Goal: Task Accomplishment & Management: Use online tool/utility

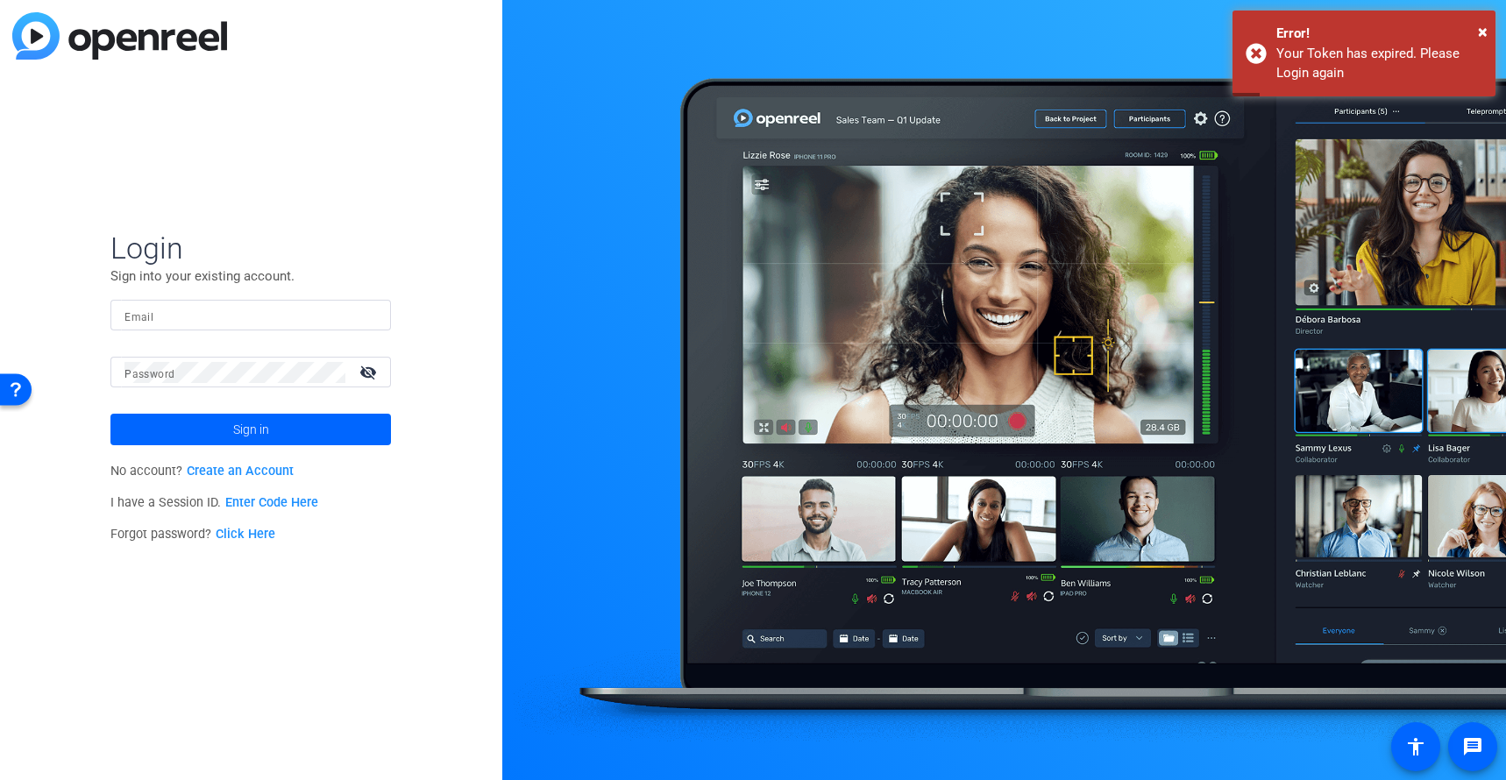
click at [140, 314] on mat-label "Email" at bounding box center [138, 317] width 29 height 12
click at [140, 314] on input "Email" at bounding box center [250, 315] width 252 height 21
click at [190, 320] on input "Email" at bounding box center [250, 315] width 252 height 21
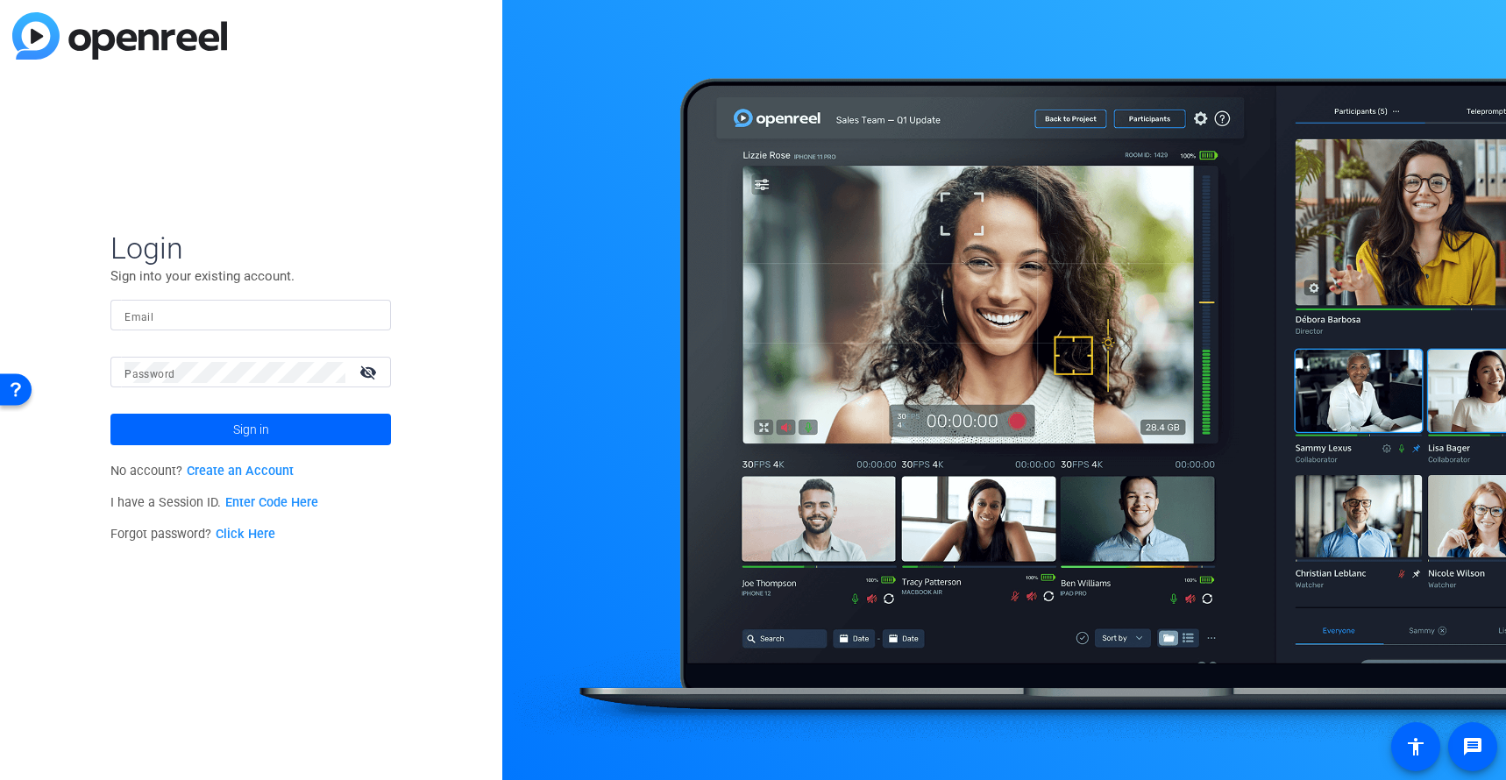
type input "cnoel@thecmiagency.com"
click at [238, 423] on span "Sign in" at bounding box center [251, 430] width 36 height 44
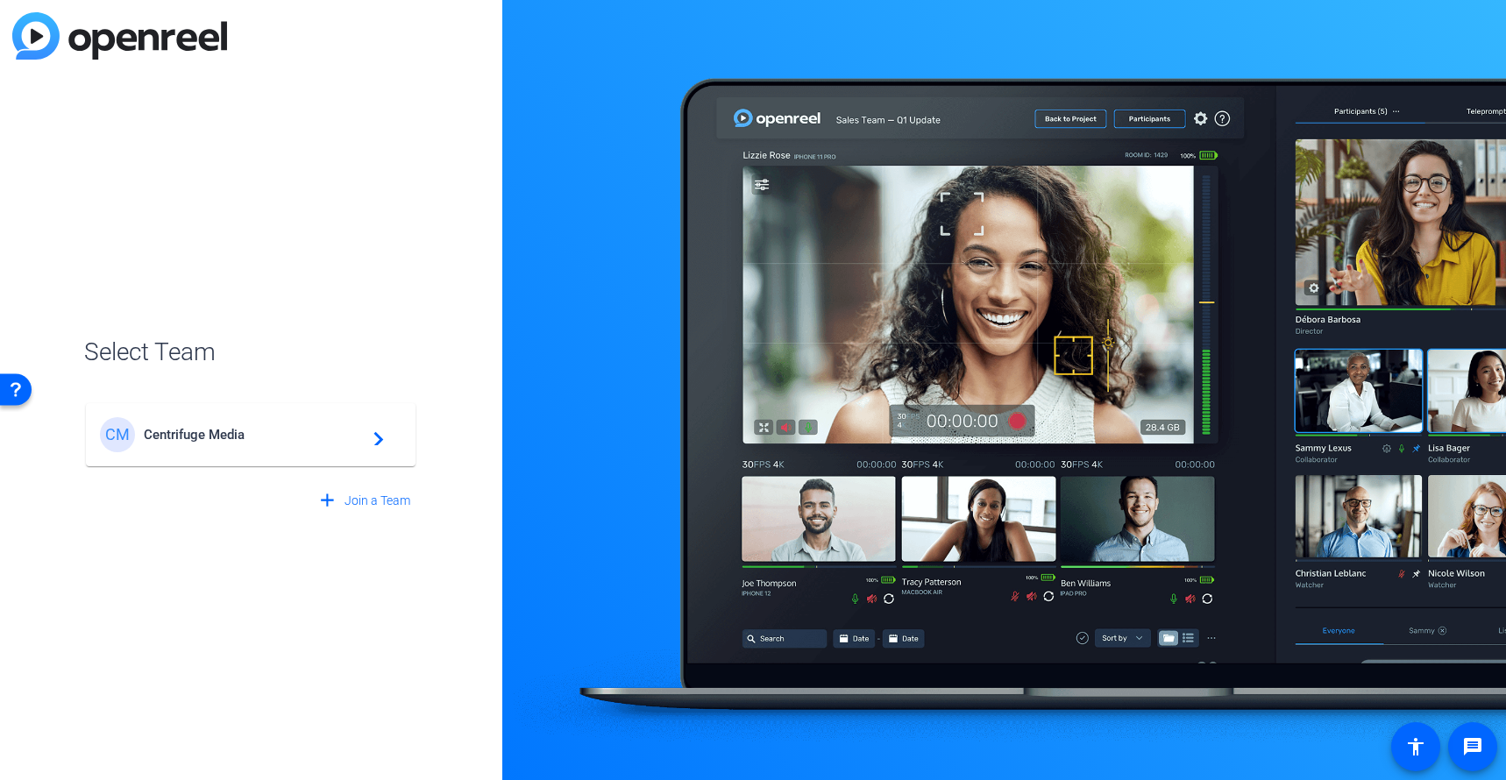
click at [236, 435] on span "Centrifuge Media" at bounding box center [253, 435] width 219 height 16
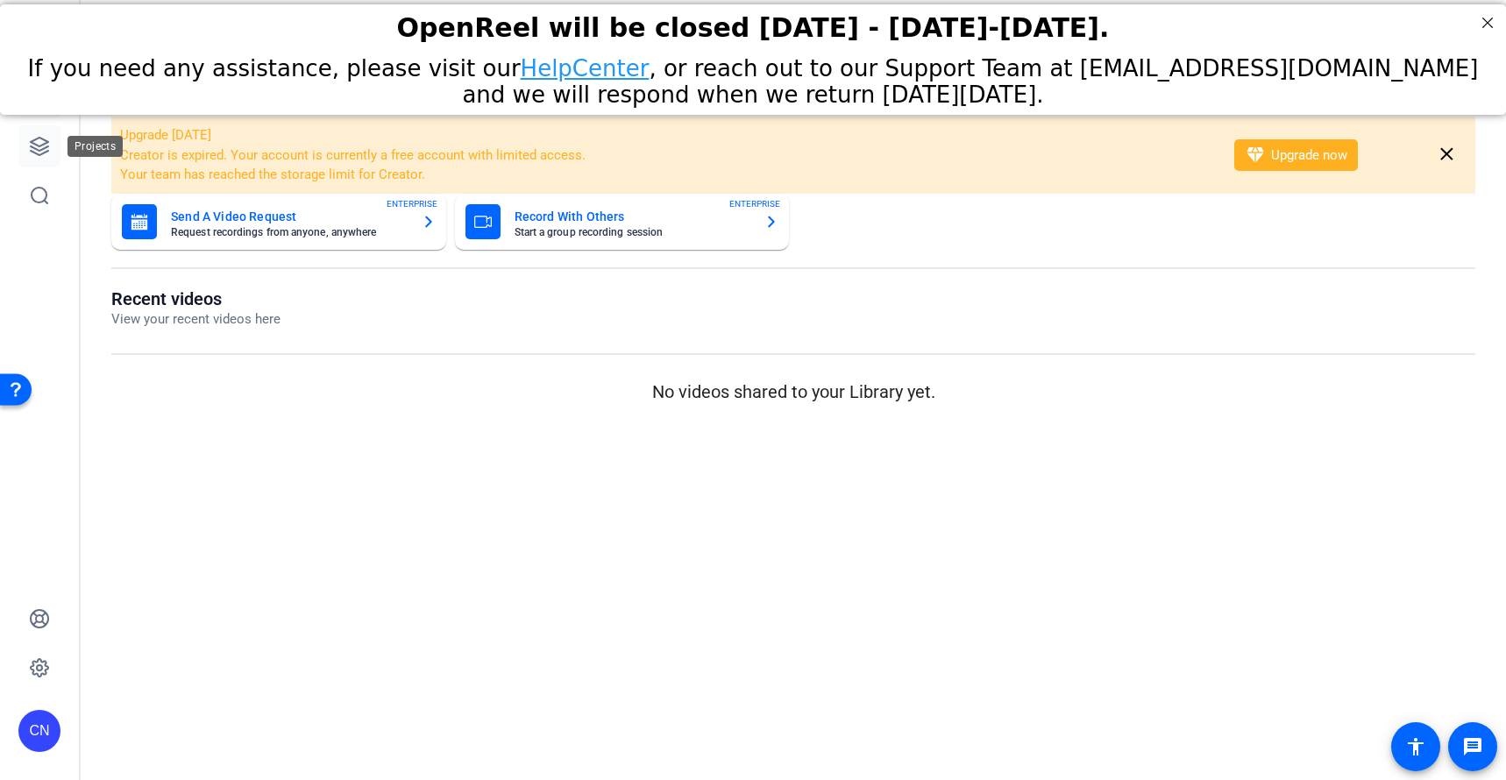
click at [36, 153] on icon at bounding box center [40, 147] width 18 height 18
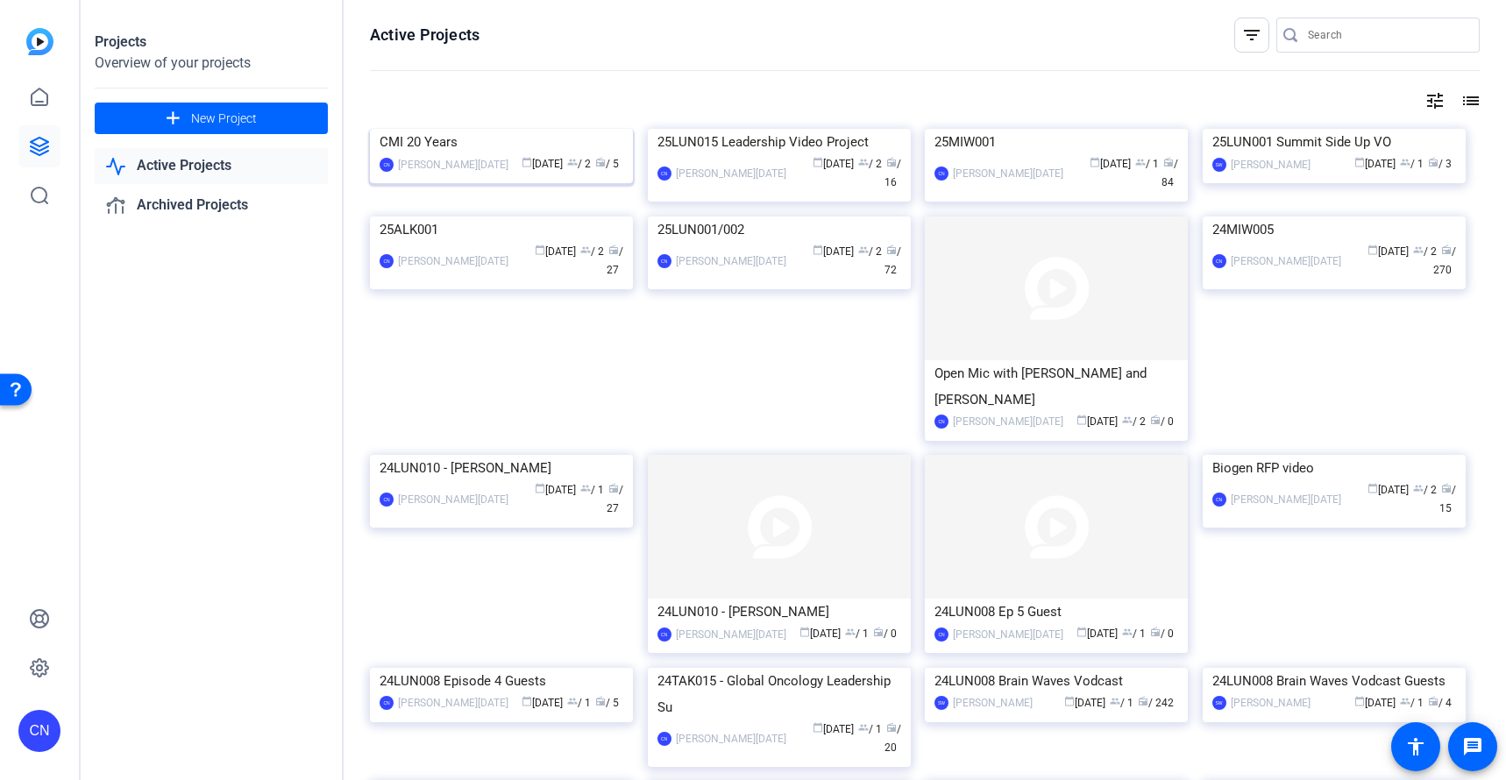
click at [508, 129] on img at bounding box center [501, 129] width 263 height 0
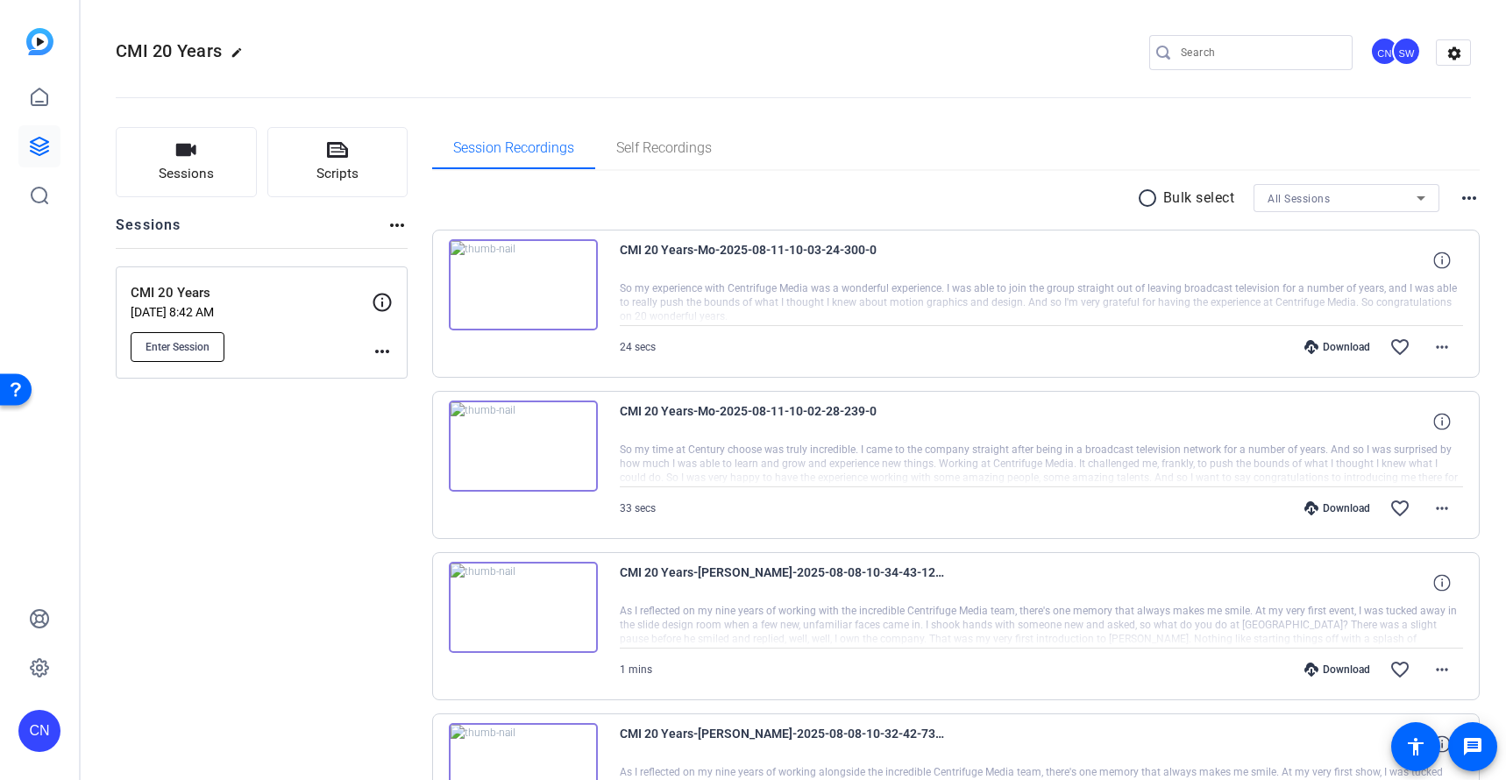
click at [181, 343] on span "Enter Session" at bounding box center [178, 347] width 64 height 14
click at [177, 334] on button "Enter Session" at bounding box center [178, 347] width 94 height 30
click at [198, 336] on button "Enter Session" at bounding box center [178, 347] width 94 height 30
click at [191, 351] on span "Enter Session" at bounding box center [178, 347] width 64 height 14
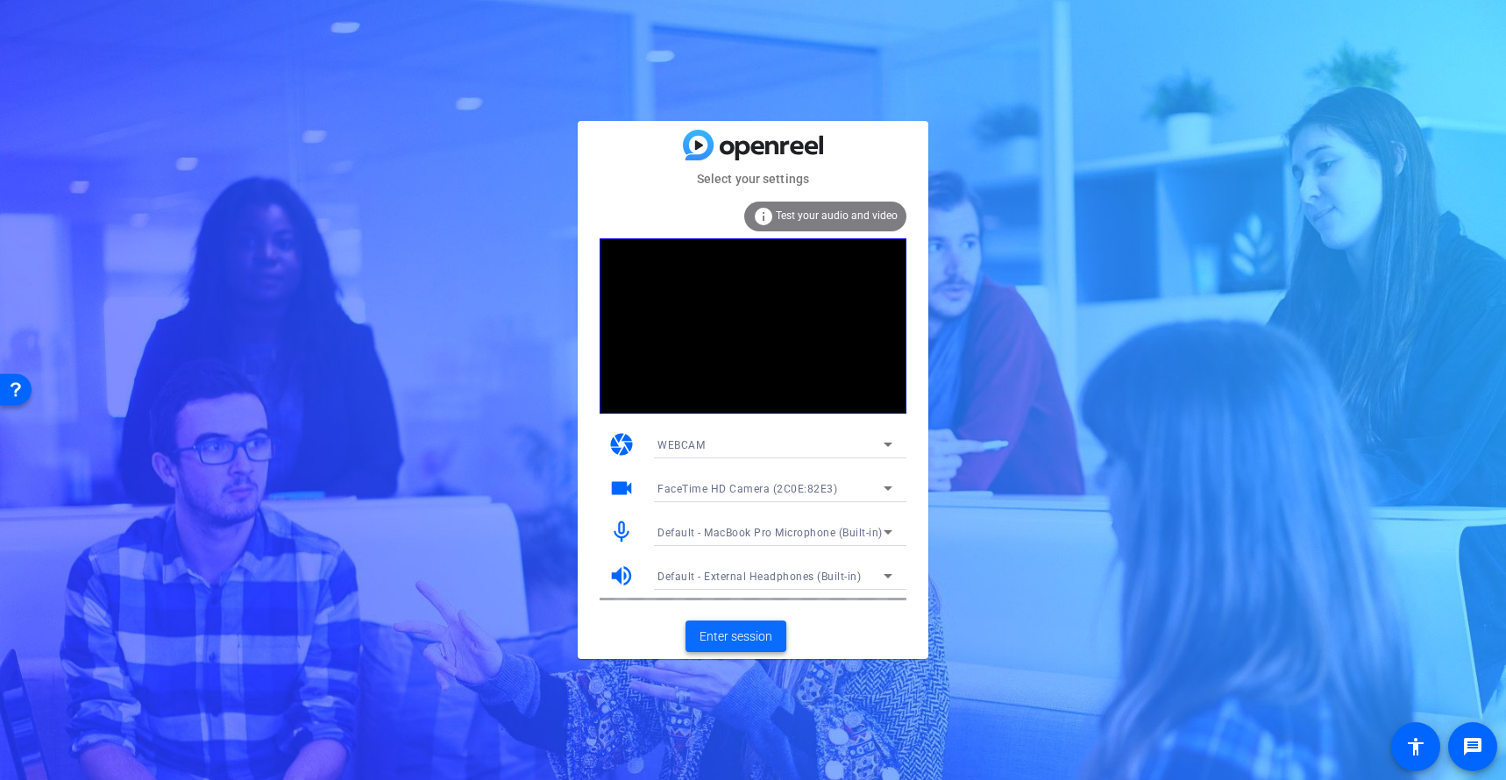
click at [731, 638] on span "Enter session" at bounding box center [735, 637] width 73 height 18
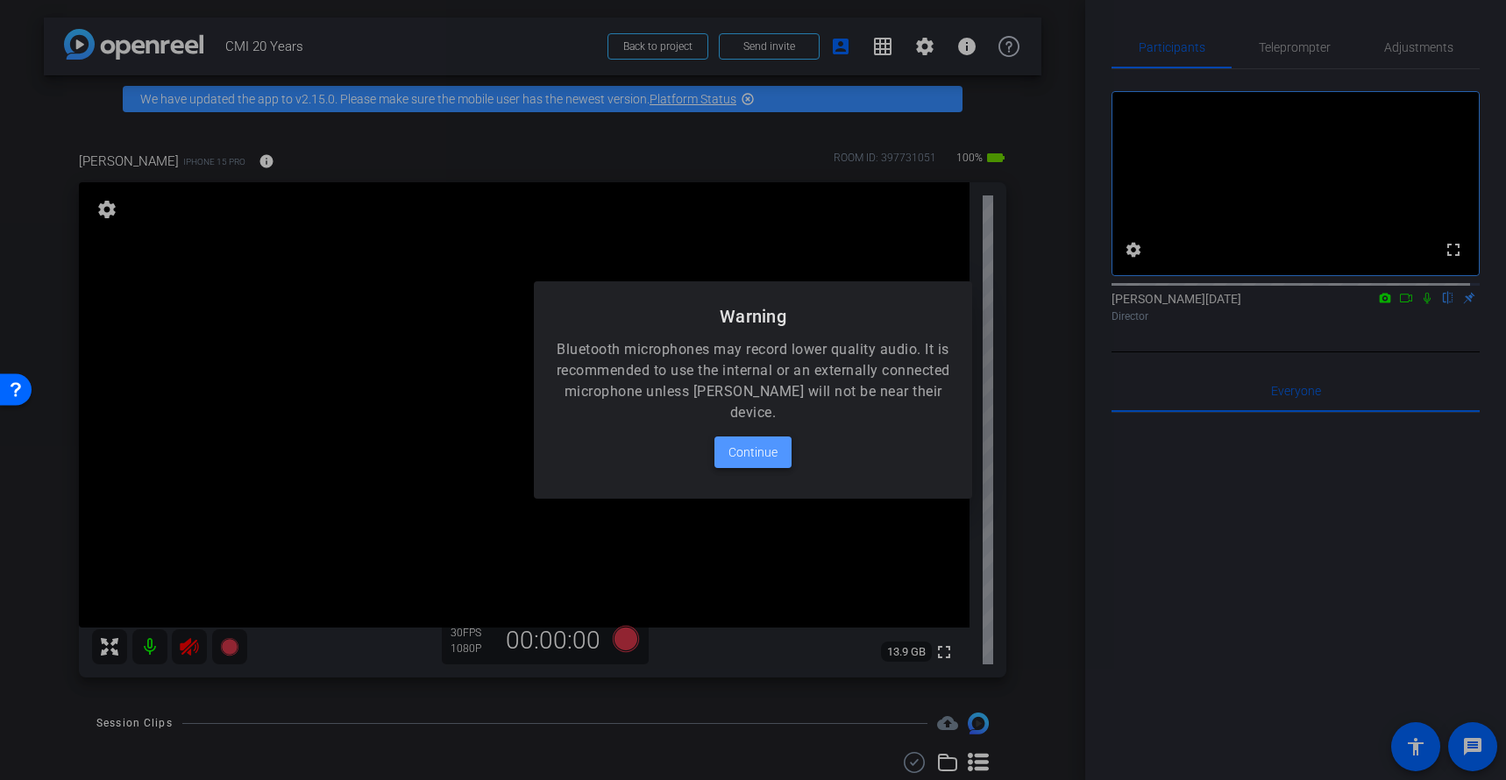
click at [778, 451] on span at bounding box center [752, 452] width 77 height 42
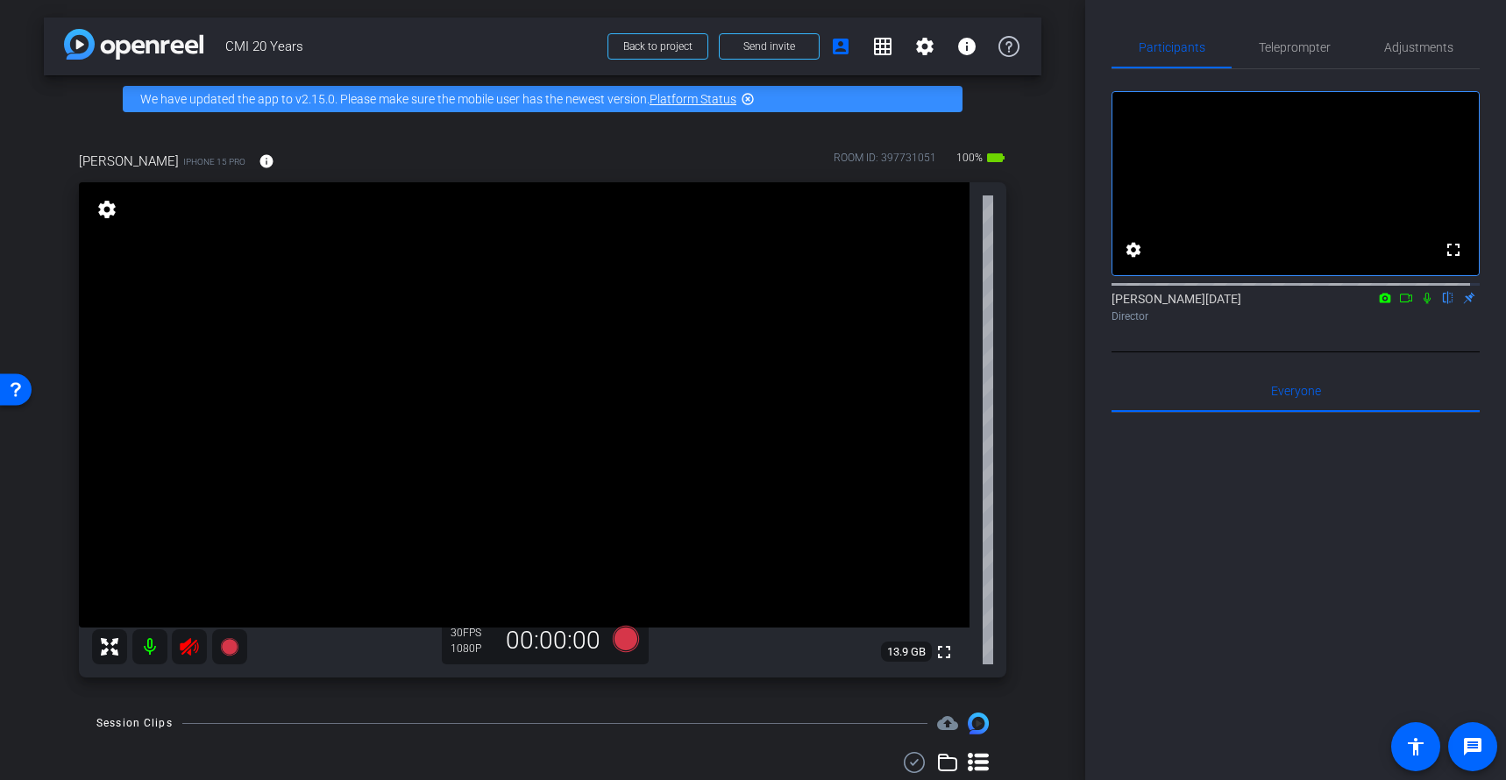
click at [198, 636] on icon at bounding box center [189, 646] width 21 height 21
click at [1274, 53] on span "Teleprompter" at bounding box center [1295, 47] width 72 height 12
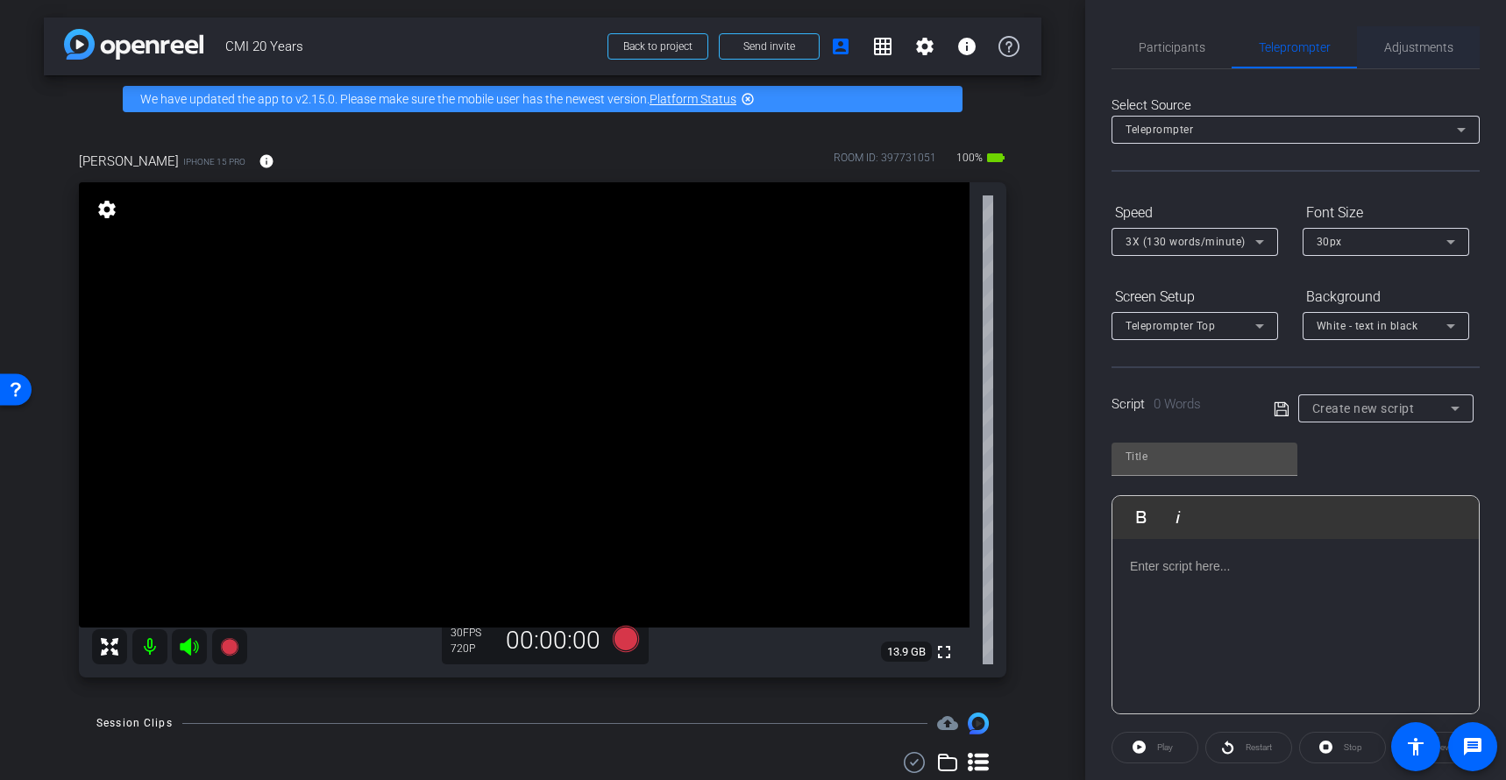
click at [1419, 57] on span "Adjustments" at bounding box center [1418, 47] width 69 height 42
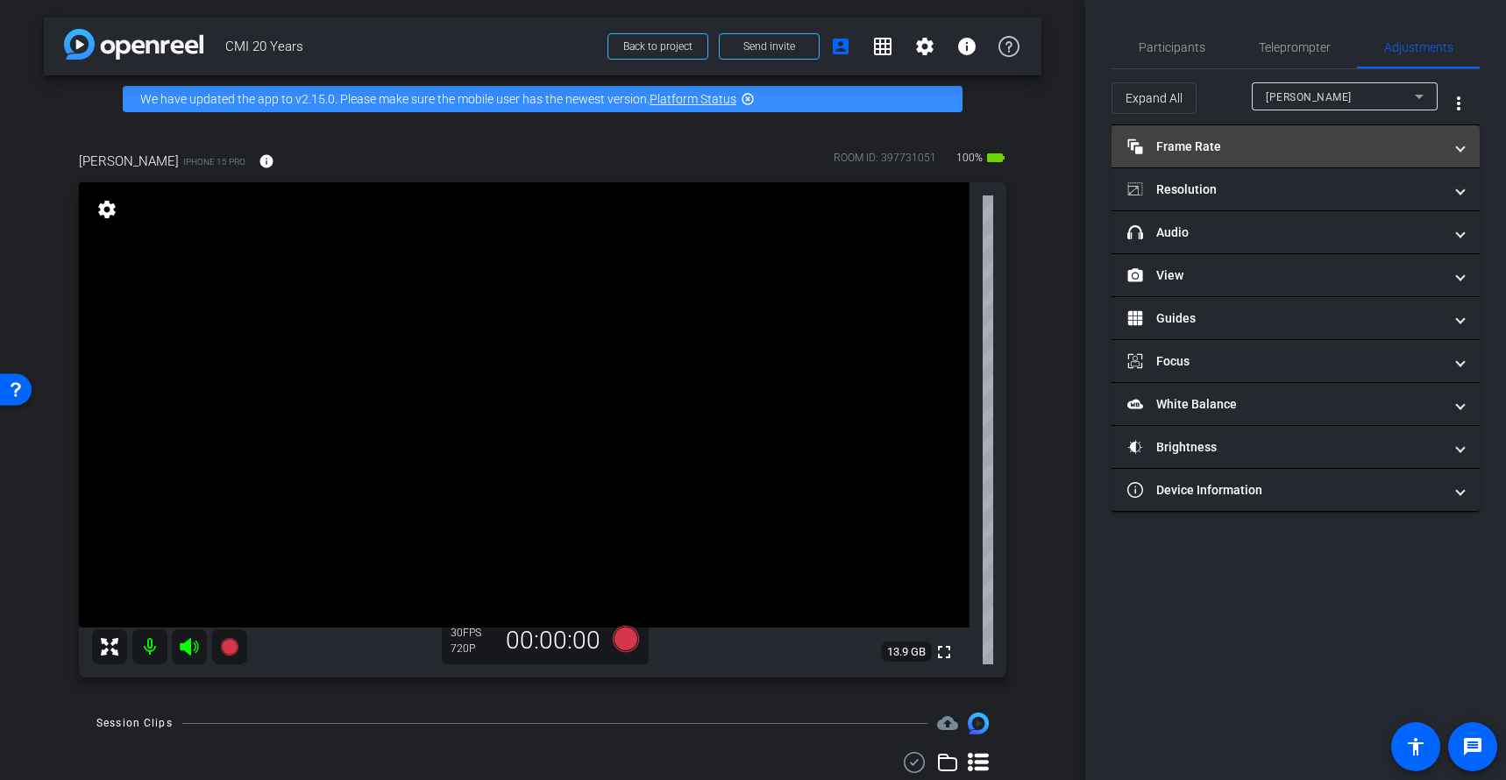
click at [1273, 154] on mat-panel-title "Frame Rate Frame Rate" at bounding box center [1285, 147] width 316 height 18
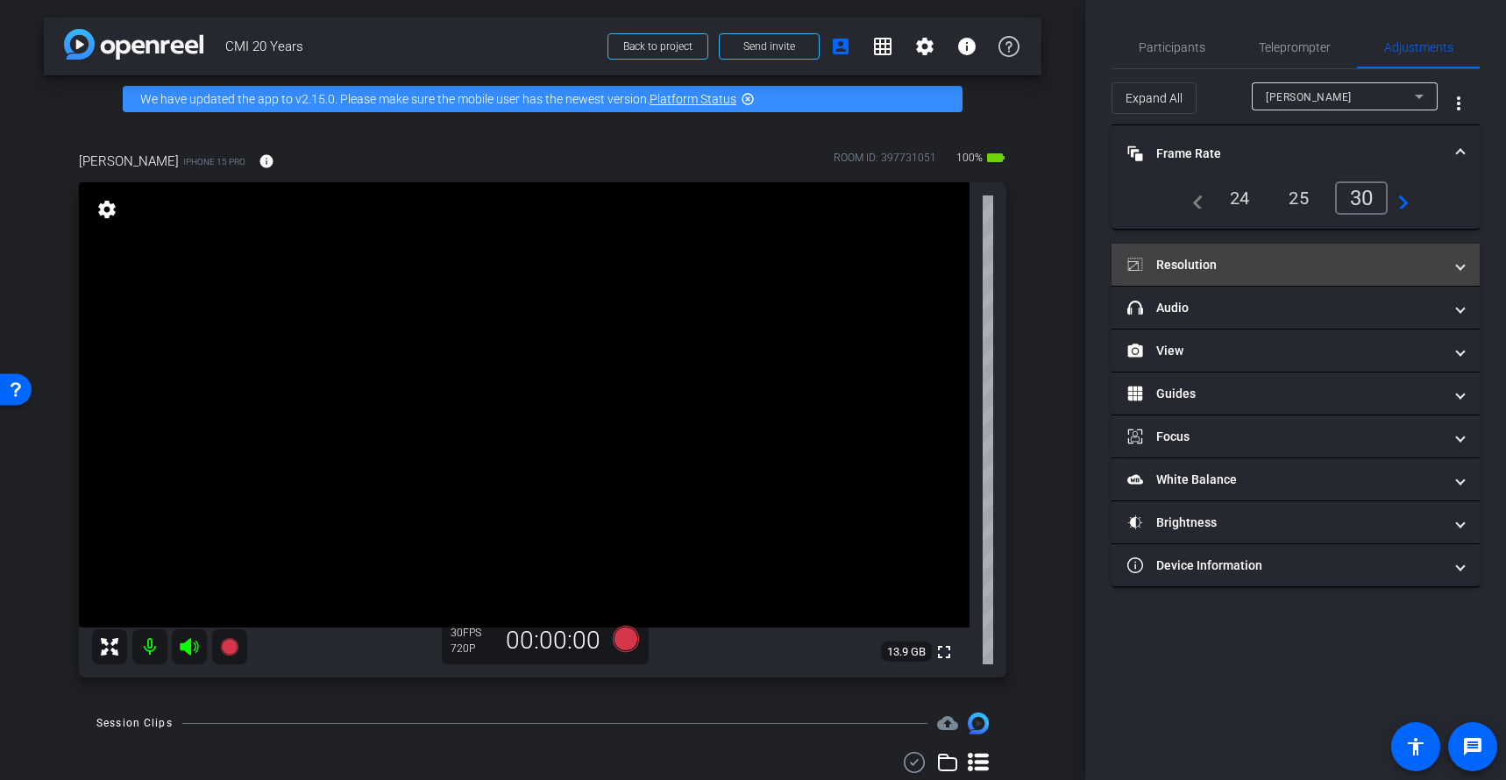
click at [1207, 269] on mat-panel-title "Resolution" at bounding box center [1285, 265] width 316 height 18
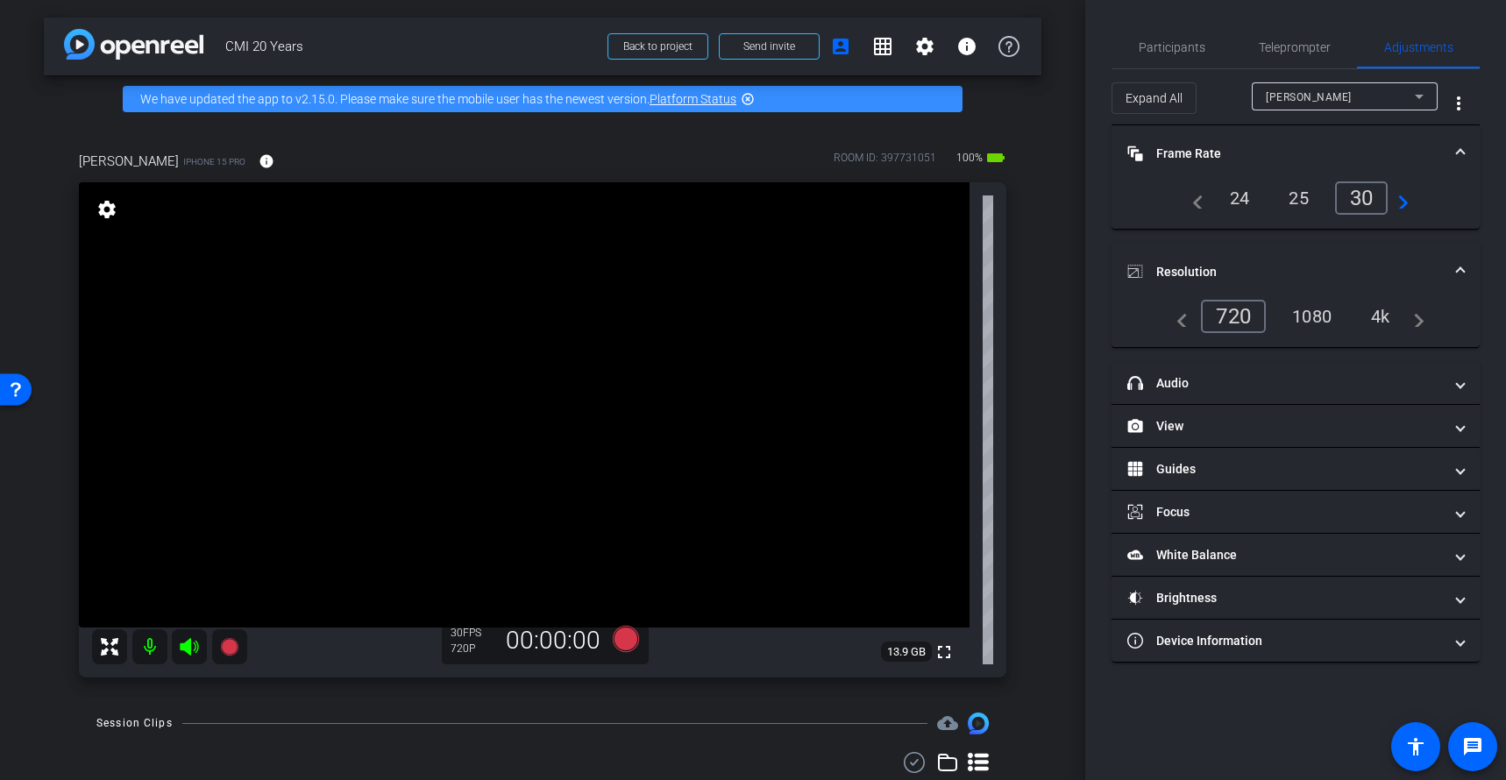
click at [1310, 317] on div "1080" at bounding box center [1312, 317] width 66 height 30
click at [1208, 32] on div "Participants" at bounding box center [1171, 47] width 120 height 42
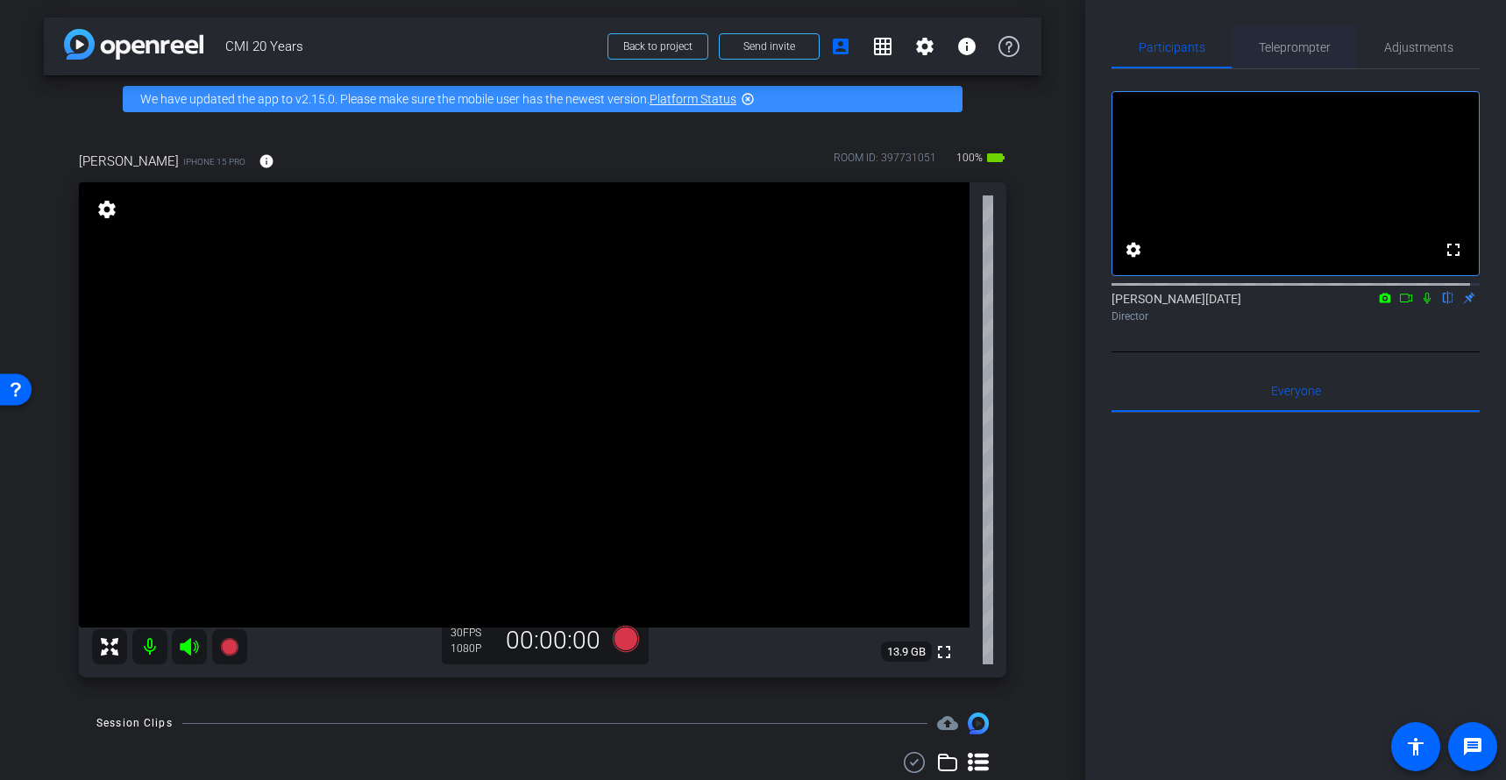
click at [1321, 44] on span "Teleprompter" at bounding box center [1295, 47] width 72 height 12
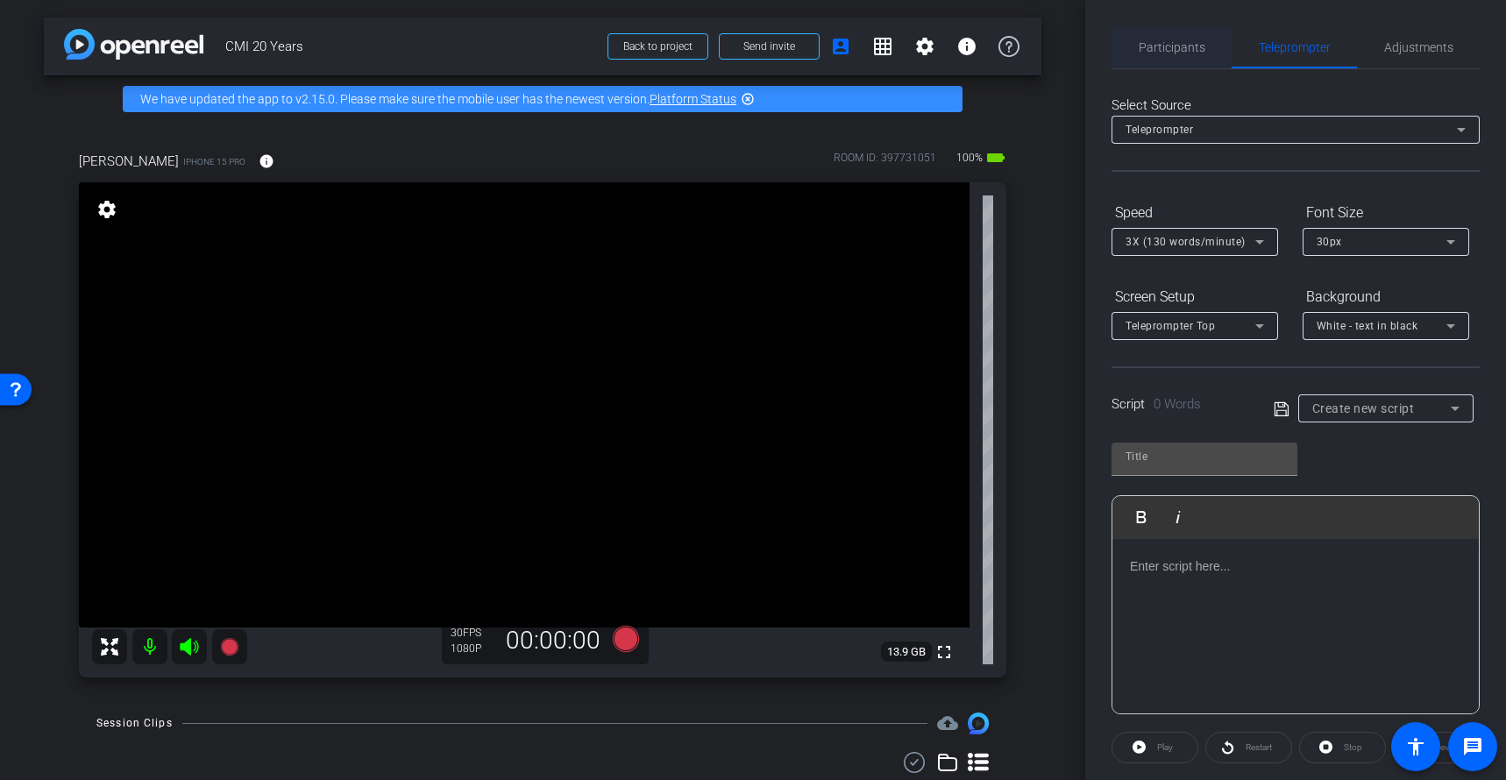
click at [1183, 41] on span "Participants" at bounding box center [1172, 47] width 67 height 12
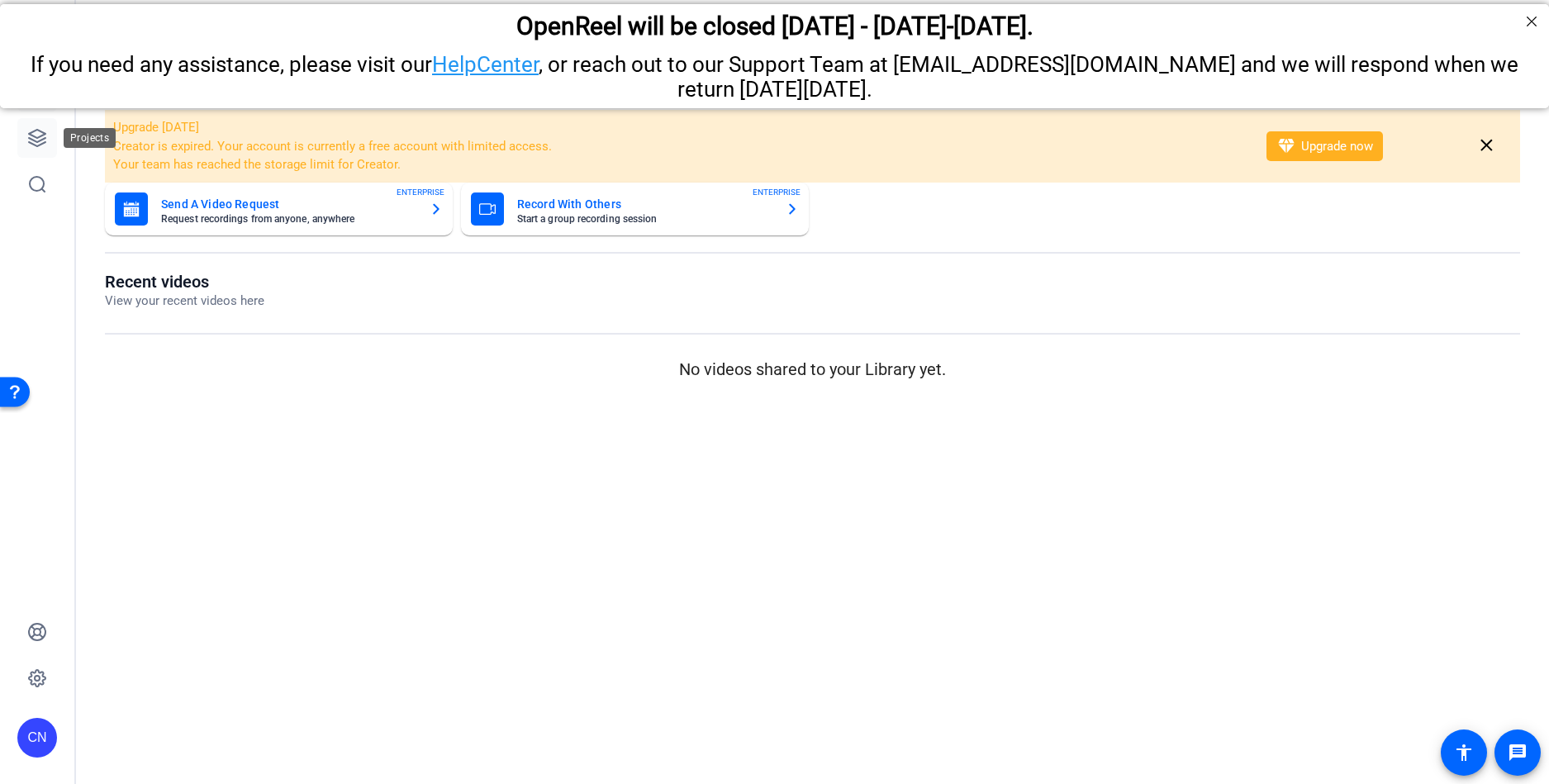
click at [35, 149] on link at bounding box center [37, 138] width 40 height 40
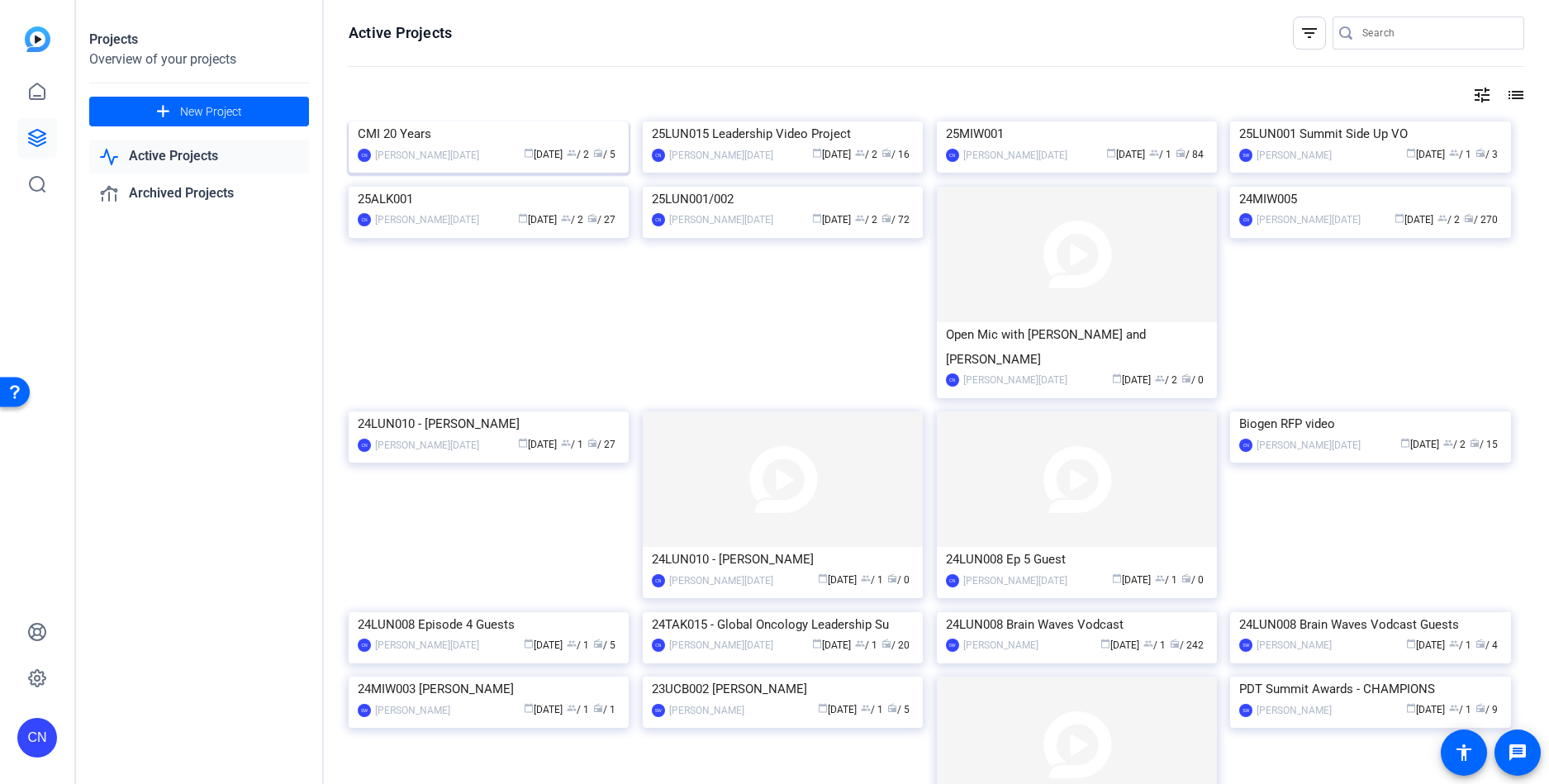
click at [500, 122] on img at bounding box center [488, 122] width 280 height 0
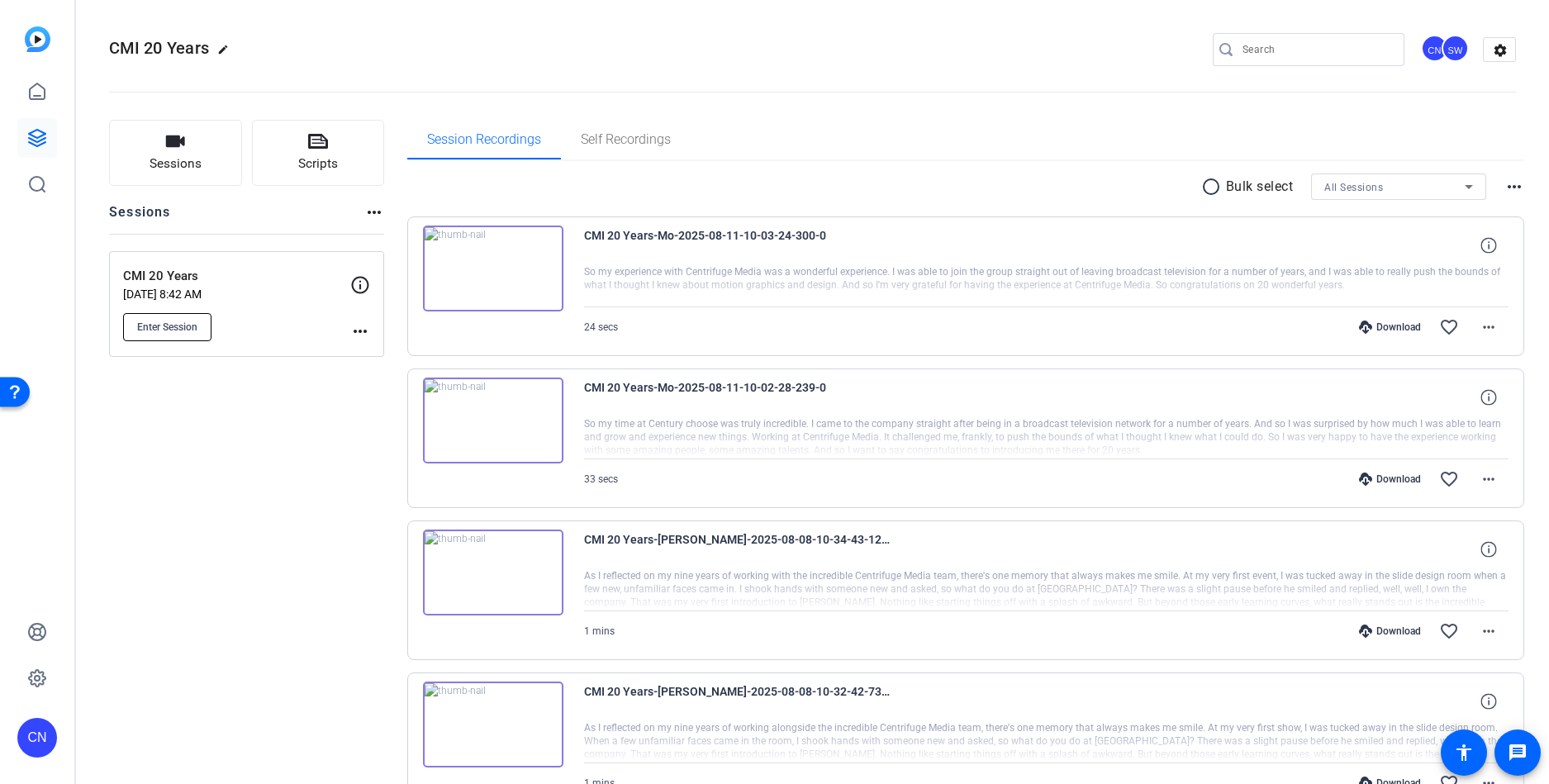
click at [170, 336] on button "Enter Session" at bounding box center [168, 327] width 89 height 28
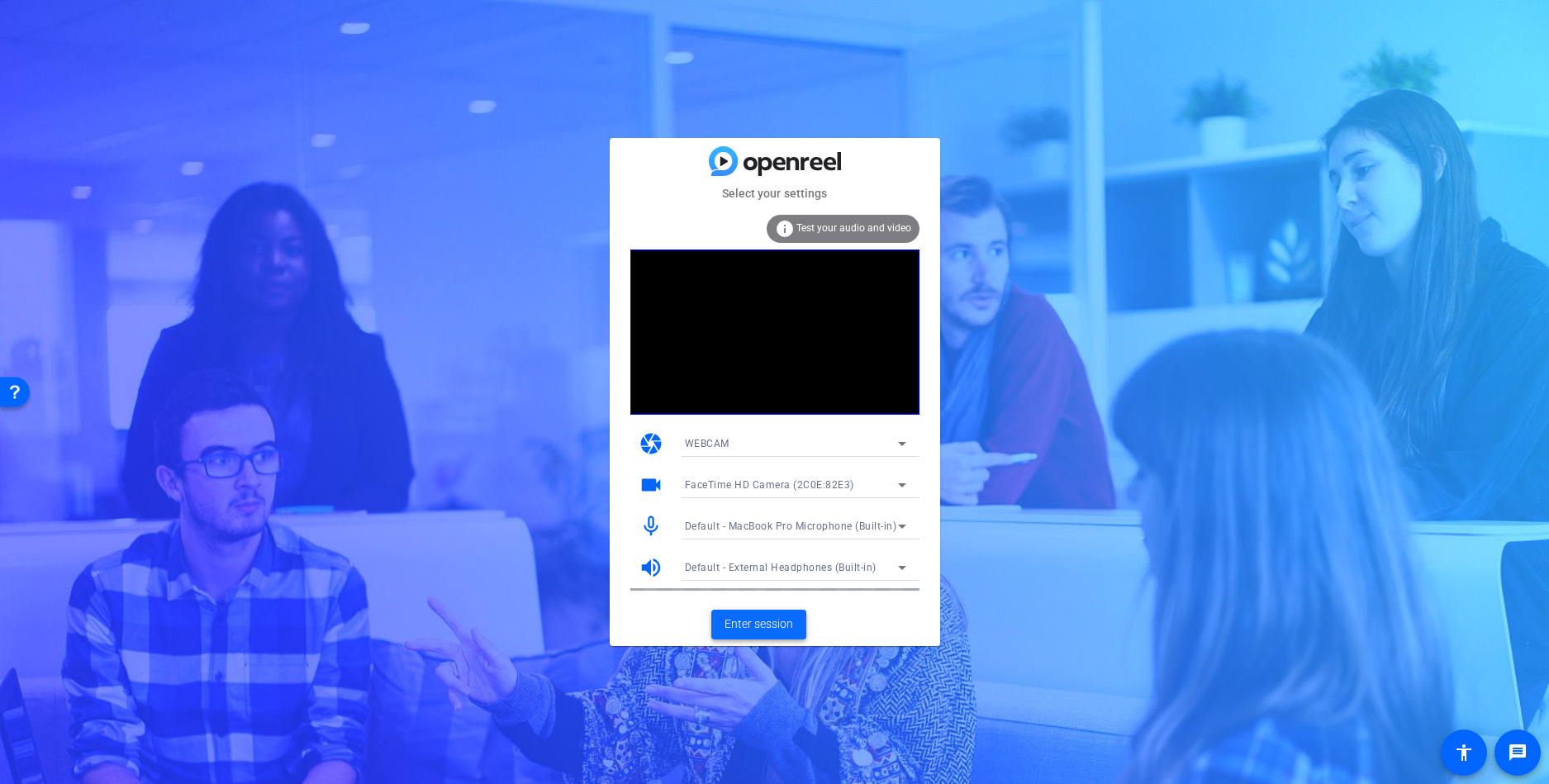
click at [744, 630] on span "Enter session" at bounding box center [759, 624] width 69 height 17
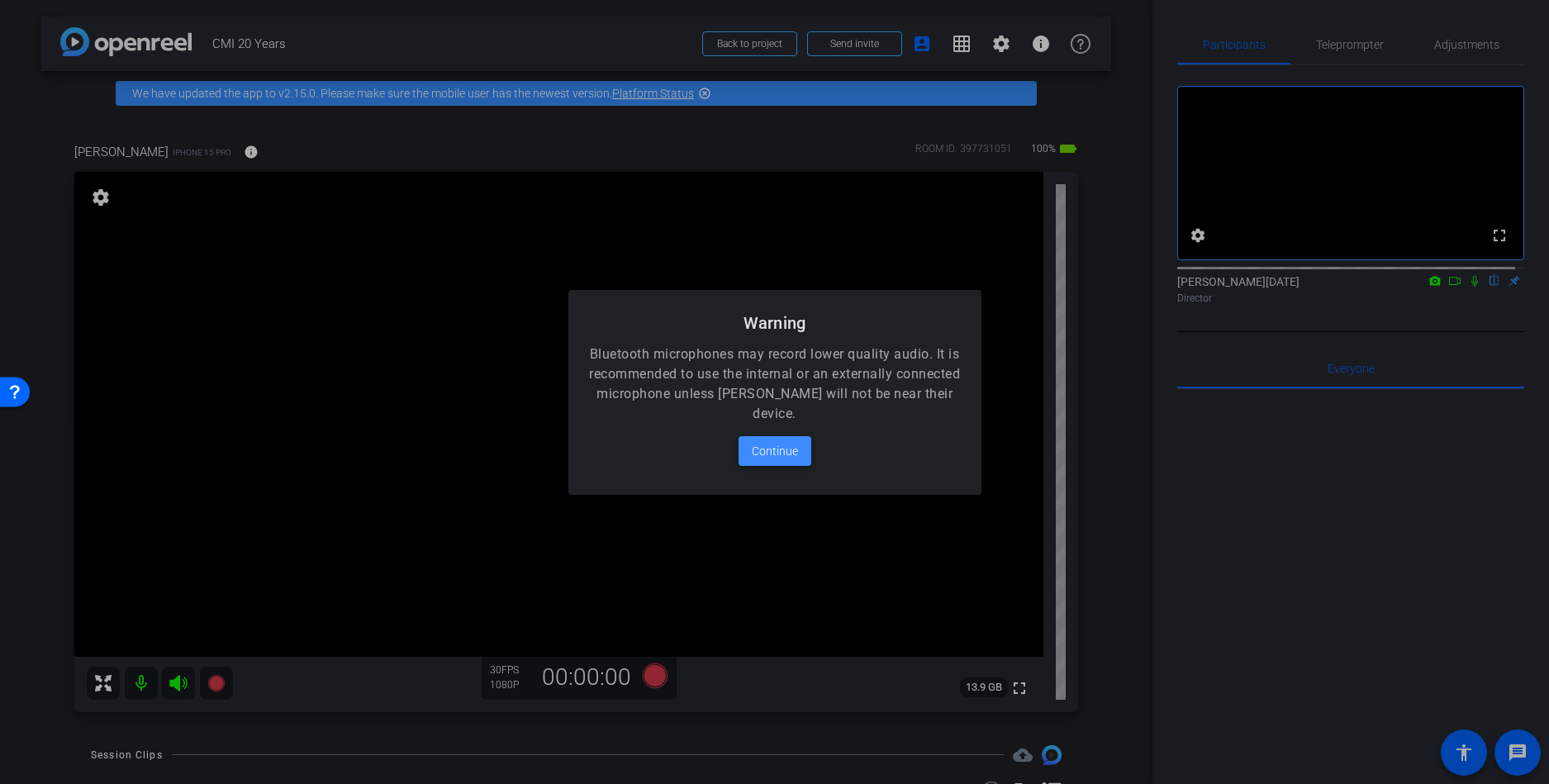
click at [770, 452] on span "Continue" at bounding box center [775, 450] width 46 height 20
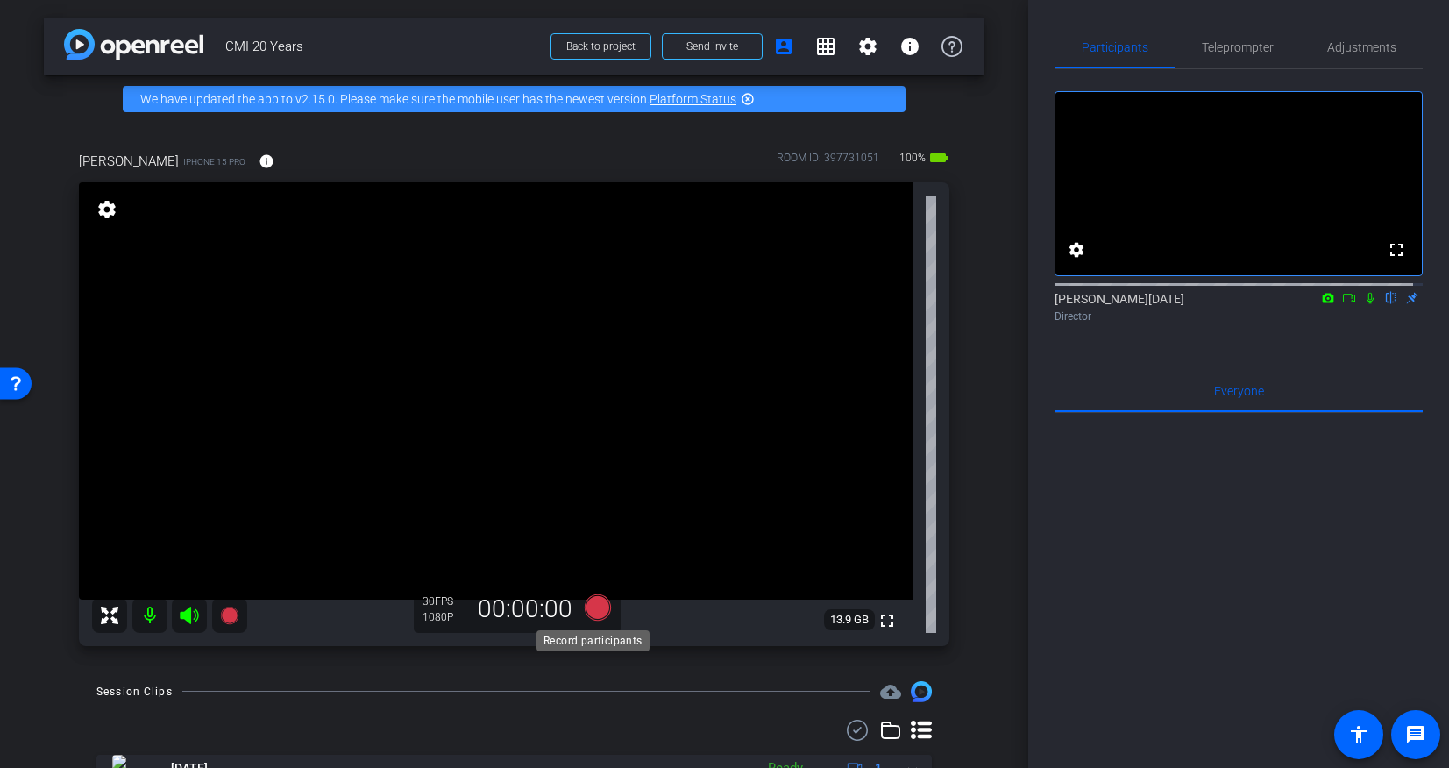
click at [594, 606] on icon at bounding box center [597, 607] width 26 height 26
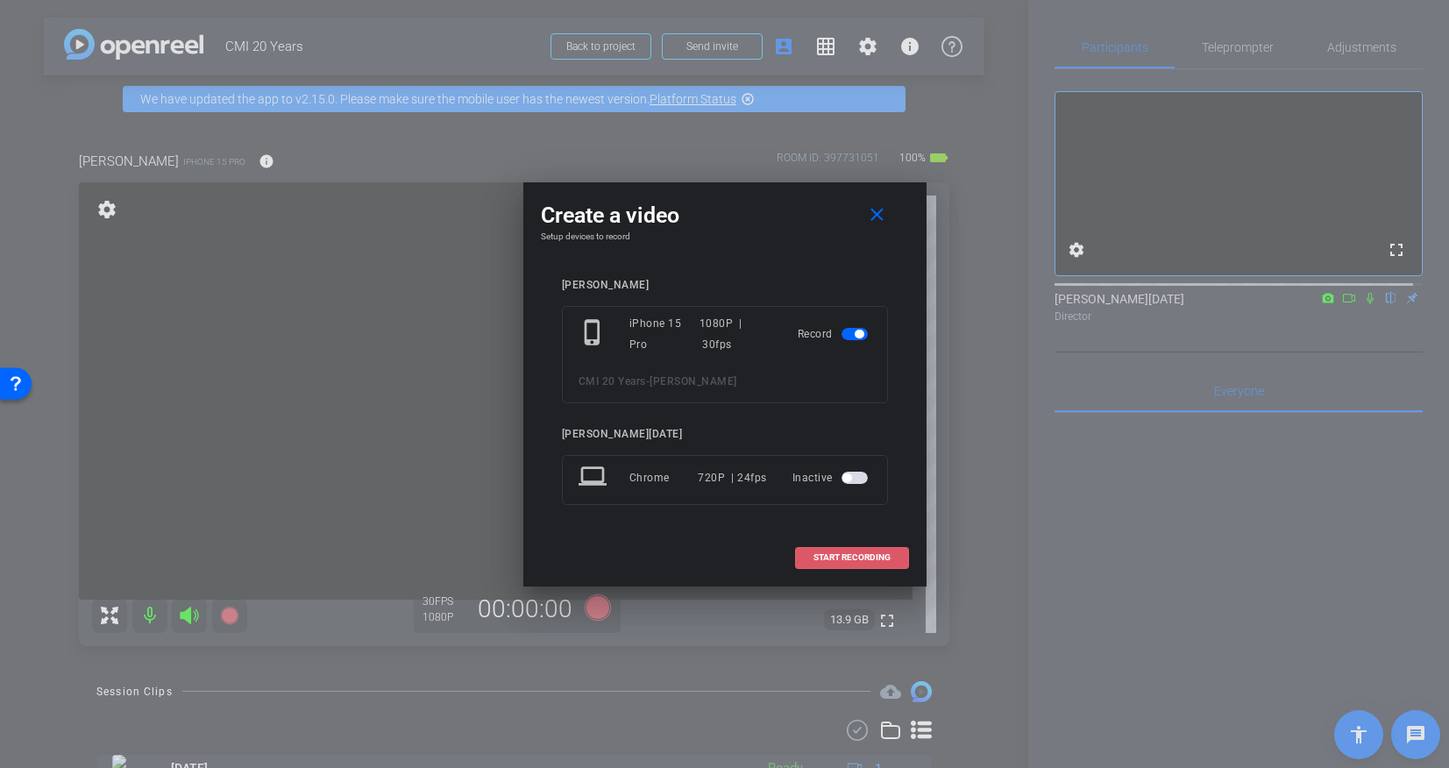
click at [828, 558] on span "START RECORDING" at bounding box center [851, 557] width 77 height 9
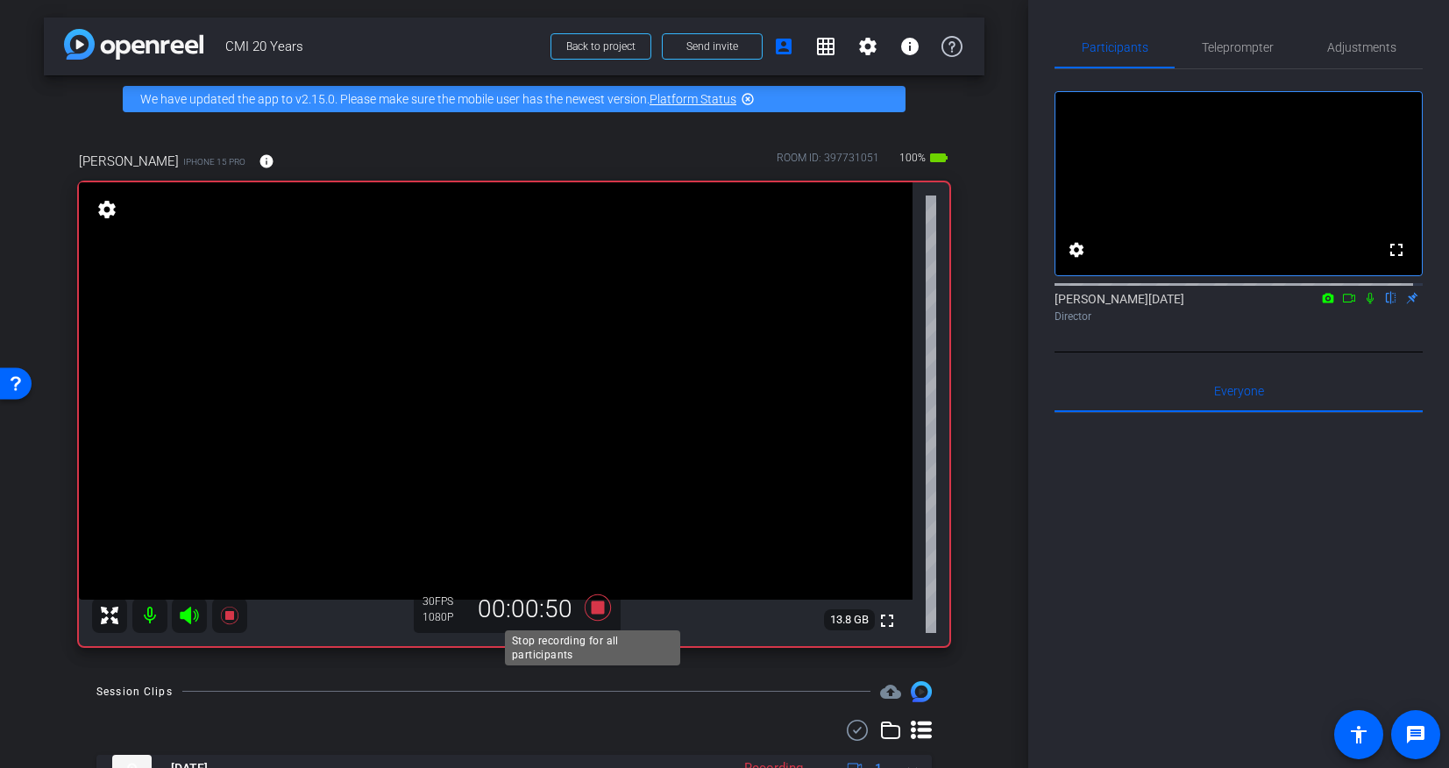
click at [594, 609] on icon at bounding box center [597, 607] width 26 height 26
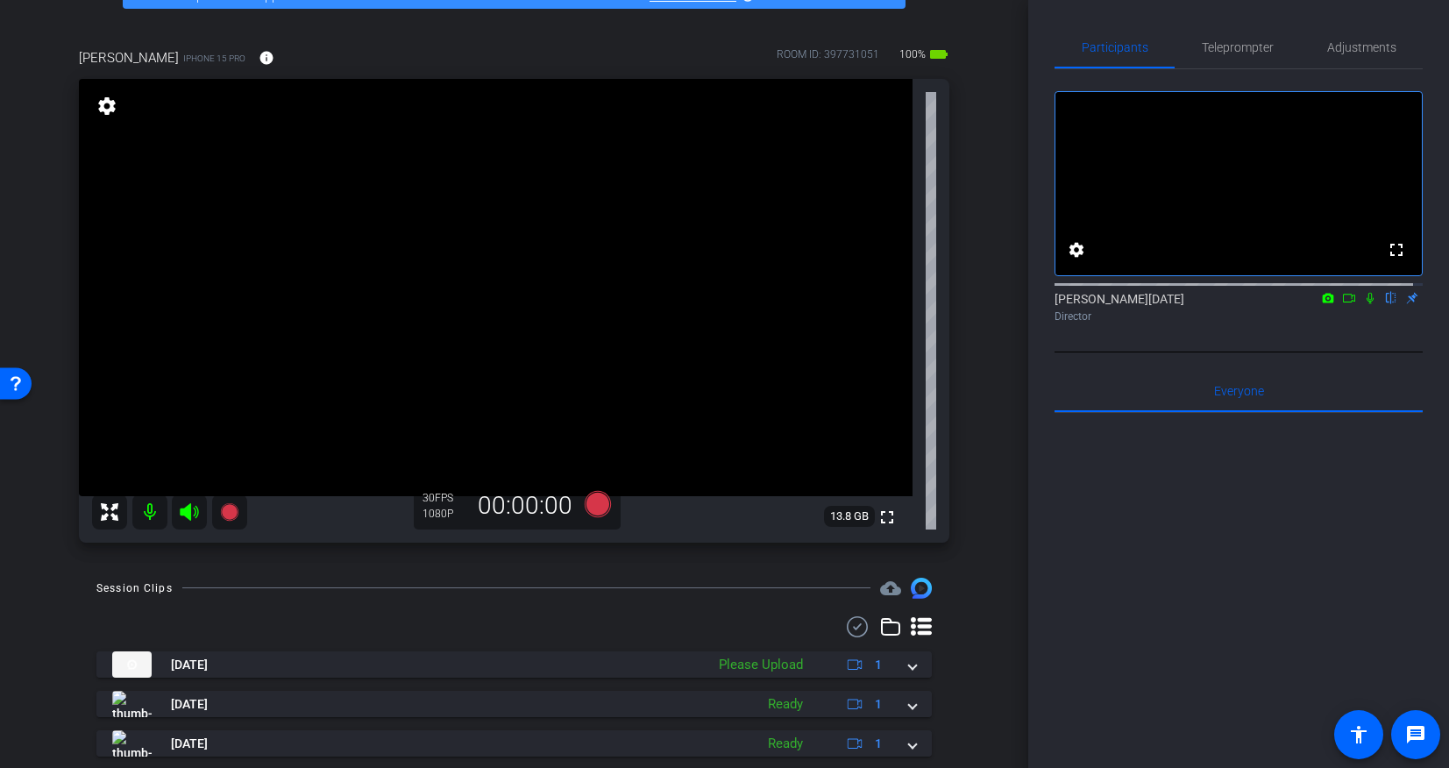
scroll to position [114, 0]
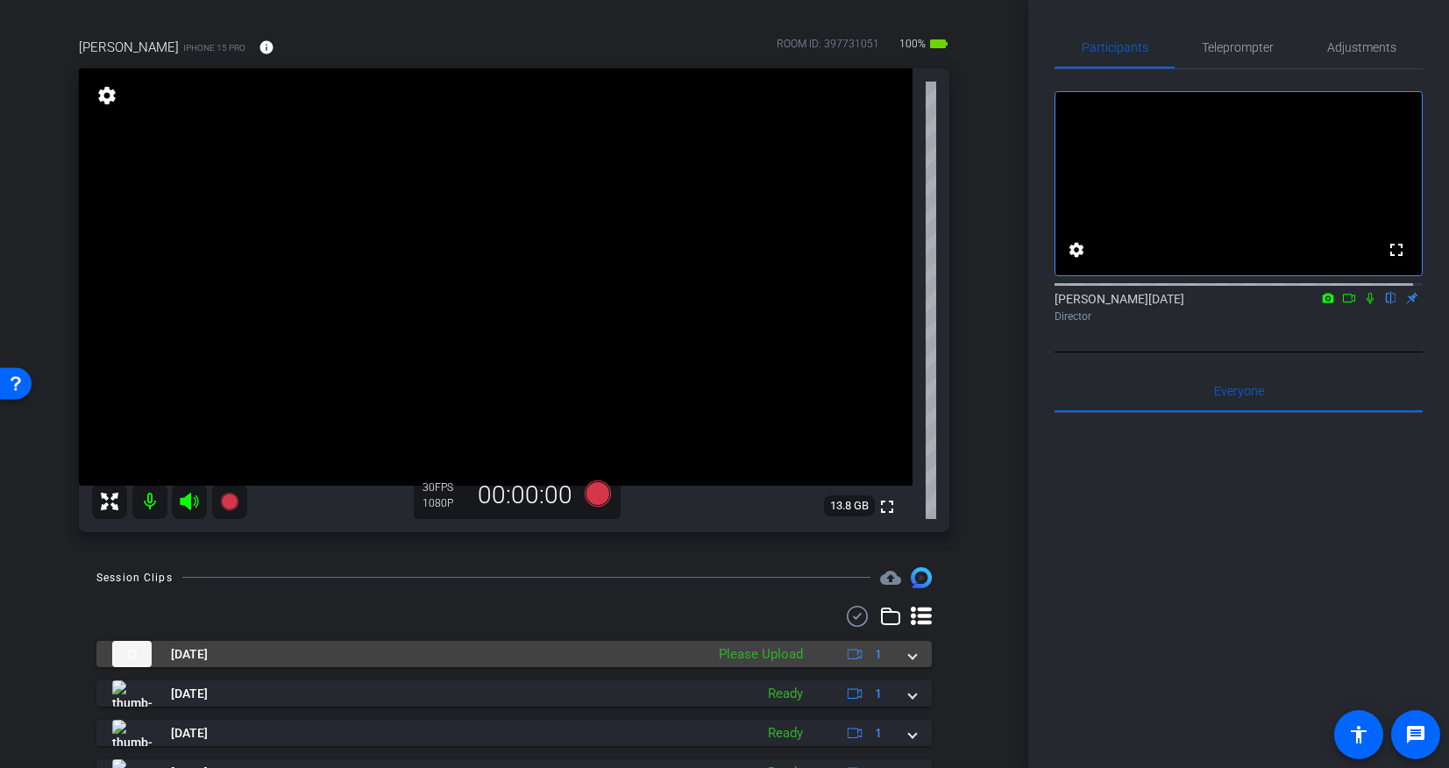
click at [909, 652] on span at bounding box center [912, 654] width 7 height 18
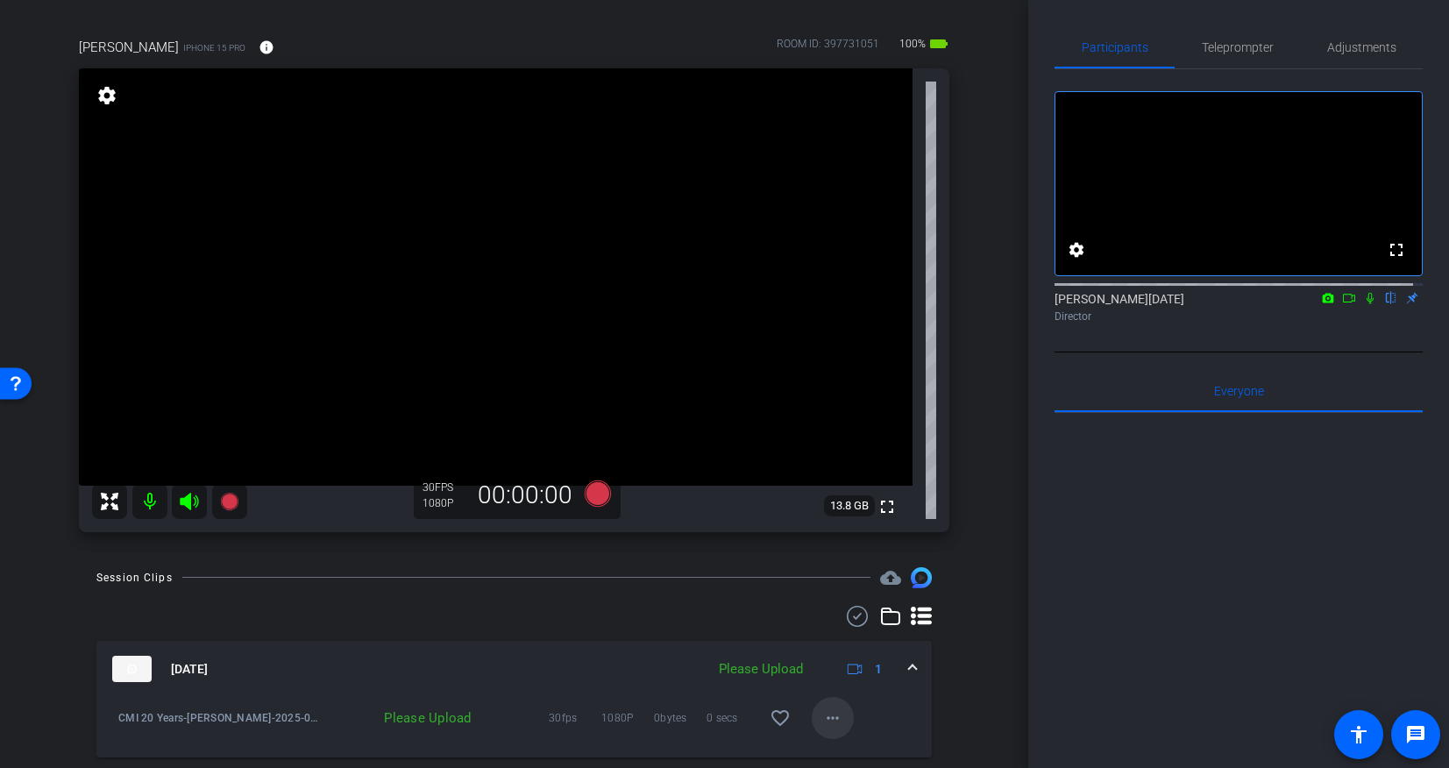
click at [822, 715] on mat-icon "more_horiz" at bounding box center [832, 717] width 21 height 21
click at [843, 637] on span "Upload" at bounding box center [852, 638] width 70 height 21
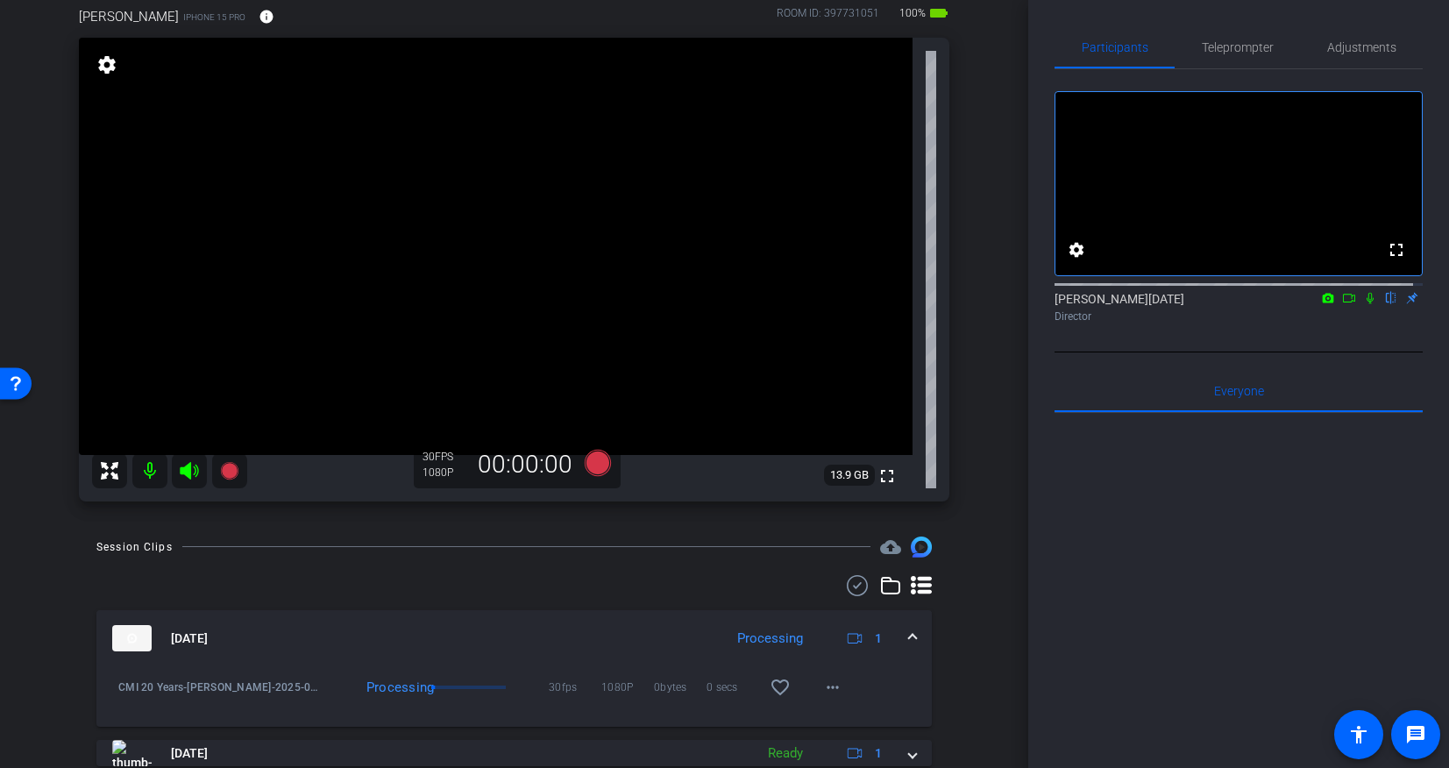
scroll to position [140, 0]
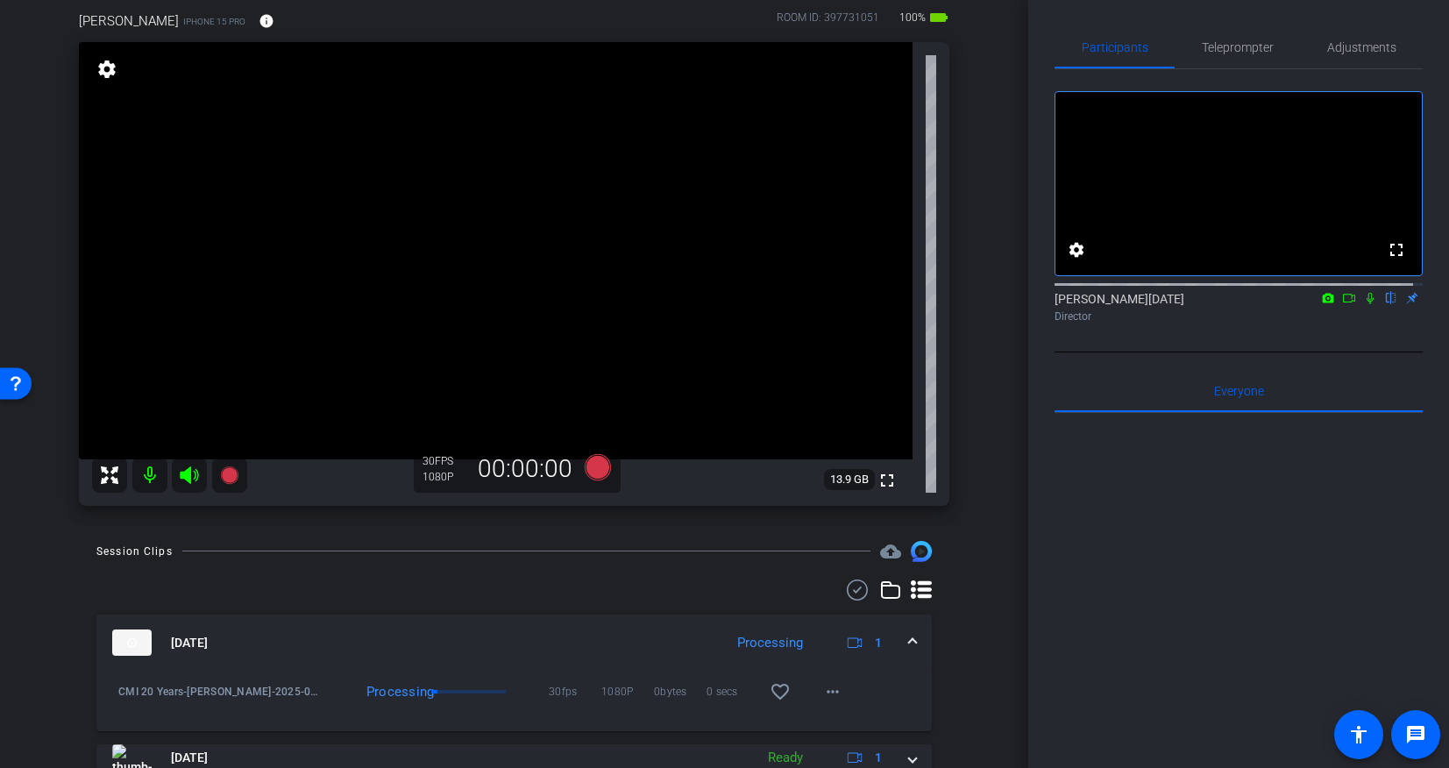
click at [907, 646] on mat-expansion-panel-header "Aug 13, 2025 Processing 1" at bounding box center [513, 642] width 835 height 56
